Goal: Task Accomplishment & Management: Manage account settings

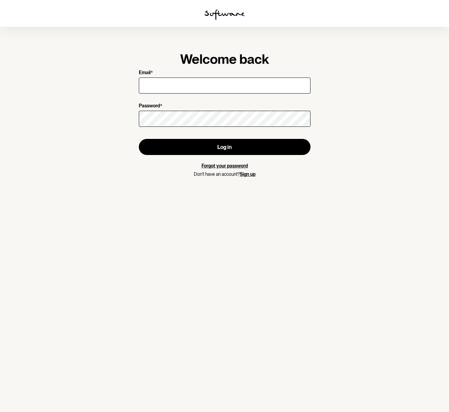
click at [154, 93] on div at bounding box center [225, 85] width 172 height 19
click at [155, 88] on input "Email *" at bounding box center [225, 85] width 172 height 16
type input "[EMAIL_ADDRESS][DOMAIN_NAME]"
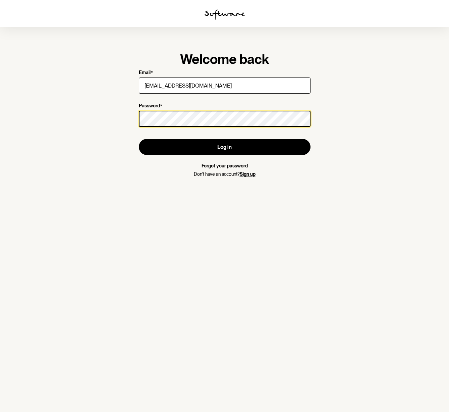
click at [139, 139] on button "Log in" at bounding box center [225, 147] width 172 height 16
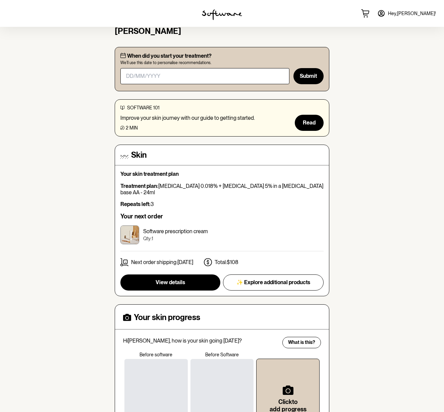
scroll to position [168, 0]
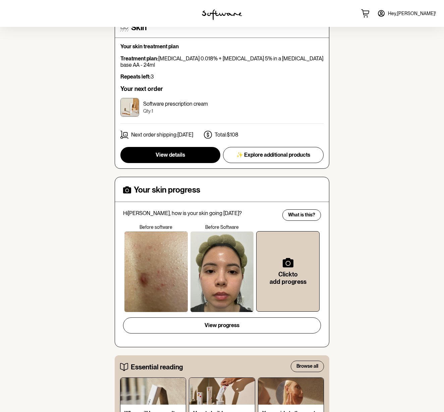
click at [209, 272] on div at bounding box center [222, 271] width 63 height 81
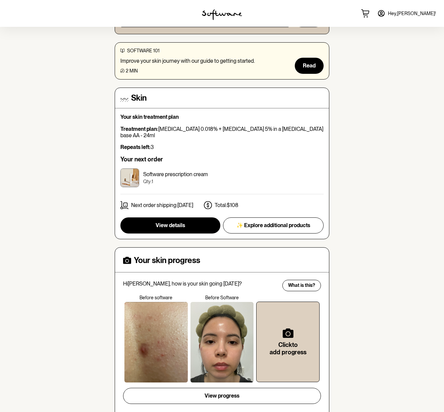
scroll to position [0, 0]
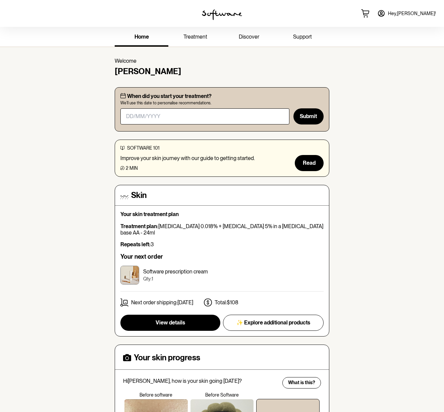
click at [302, 39] on span "support" at bounding box center [302, 37] width 19 height 6
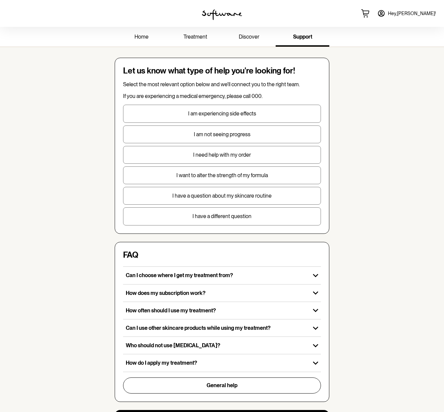
click at [178, 41] on link "treatment" at bounding box center [195, 37] width 54 height 18
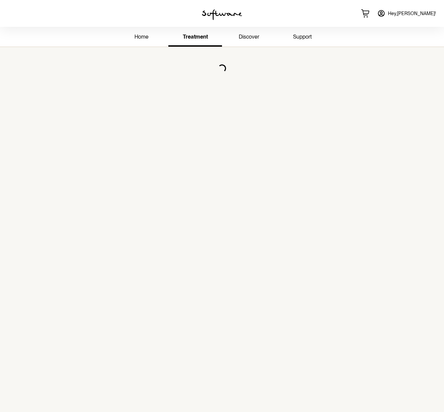
click at [150, 38] on link "home" at bounding box center [142, 37] width 54 height 18
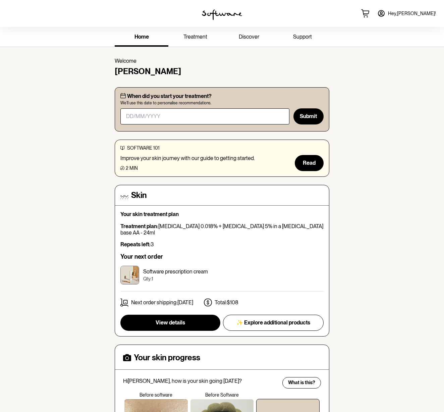
click at [435, 14] on link "Hey, [PERSON_NAME] !" at bounding box center [406, 13] width 67 height 16
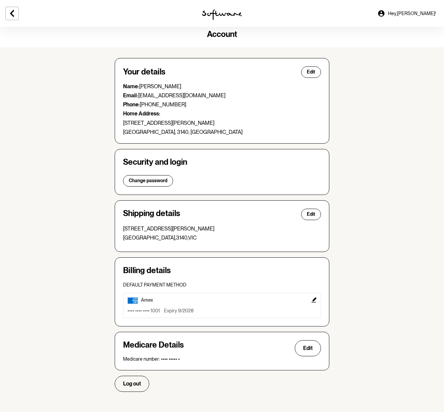
scroll to position [7, 0]
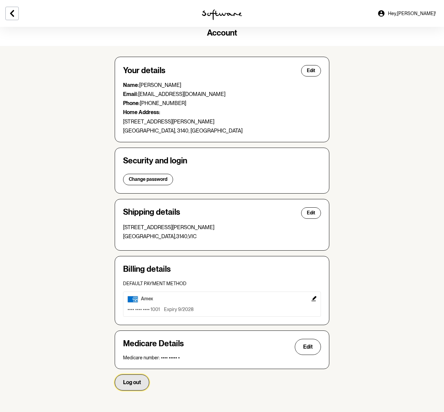
click at [134, 385] on span "Log out" at bounding box center [132, 382] width 18 height 6
